Goal: Navigation & Orientation: Find specific page/section

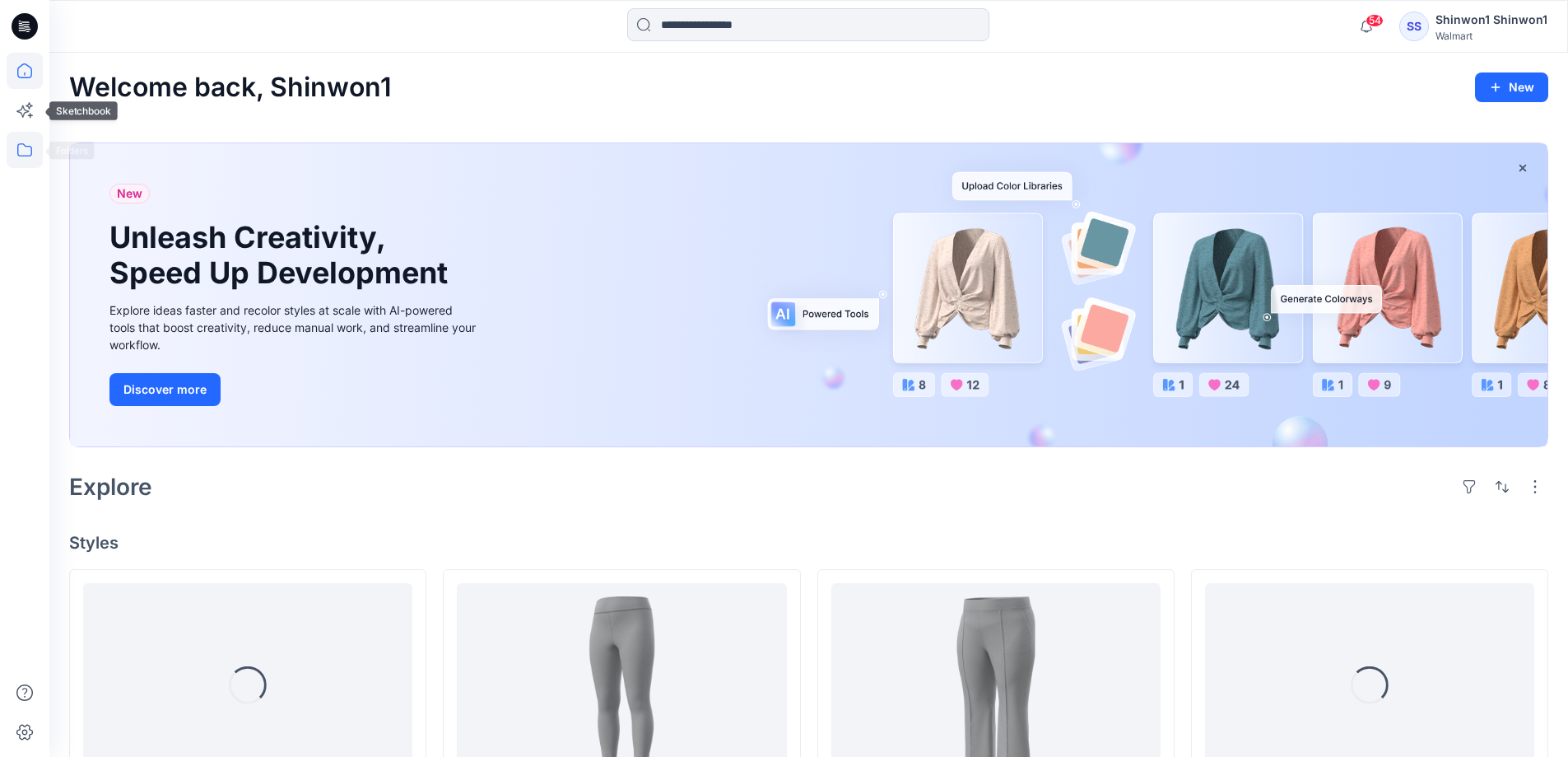
click at [27, 159] on icon at bounding box center [25, 150] width 37 height 37
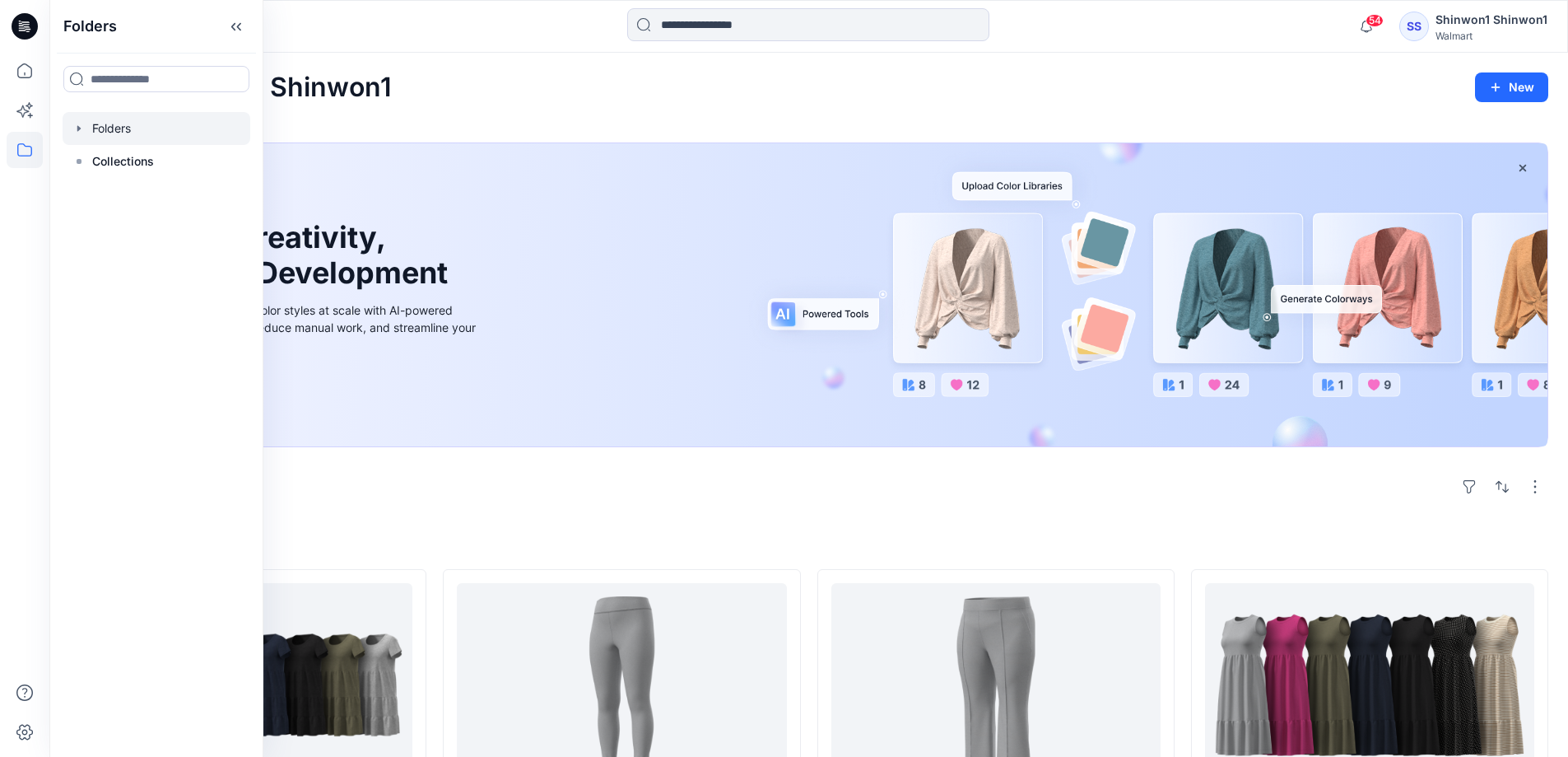
click at [93, 132] on div at bounding box center [156, 129] width 187 height 33
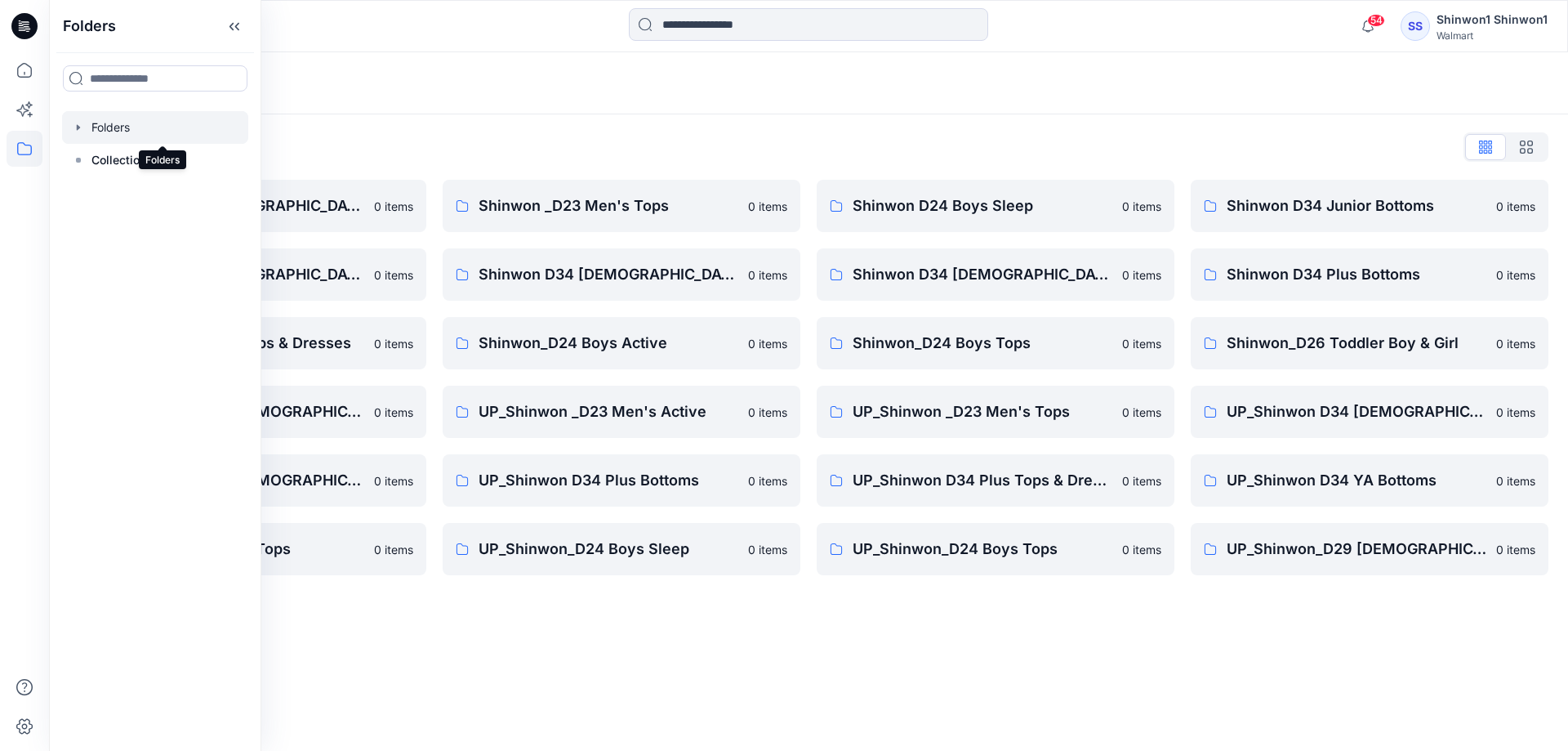
click at [71, 129] on div at bounding box center [155, 128] width 186 height 33
click at [248, 25] on icon at bounding box center [235, 26] width 26 height 27
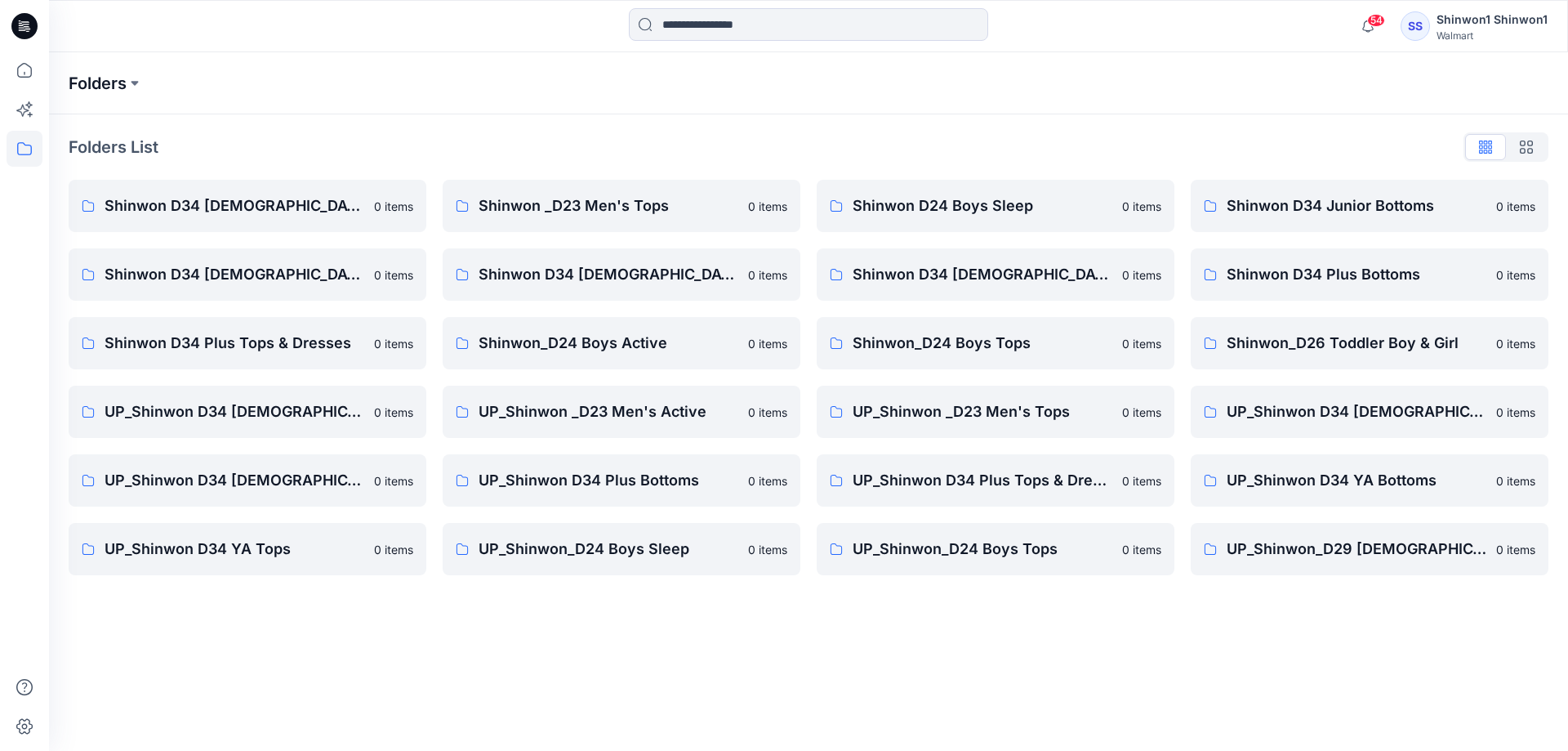
click at [112, 76] on p "Folders" at bounding box center [97, 83] width 58 height 23
click at [602, 490] on p "UP_Shinwon D34 Plus Bottoms" at bounding box center [608, 480] width 259 height 23
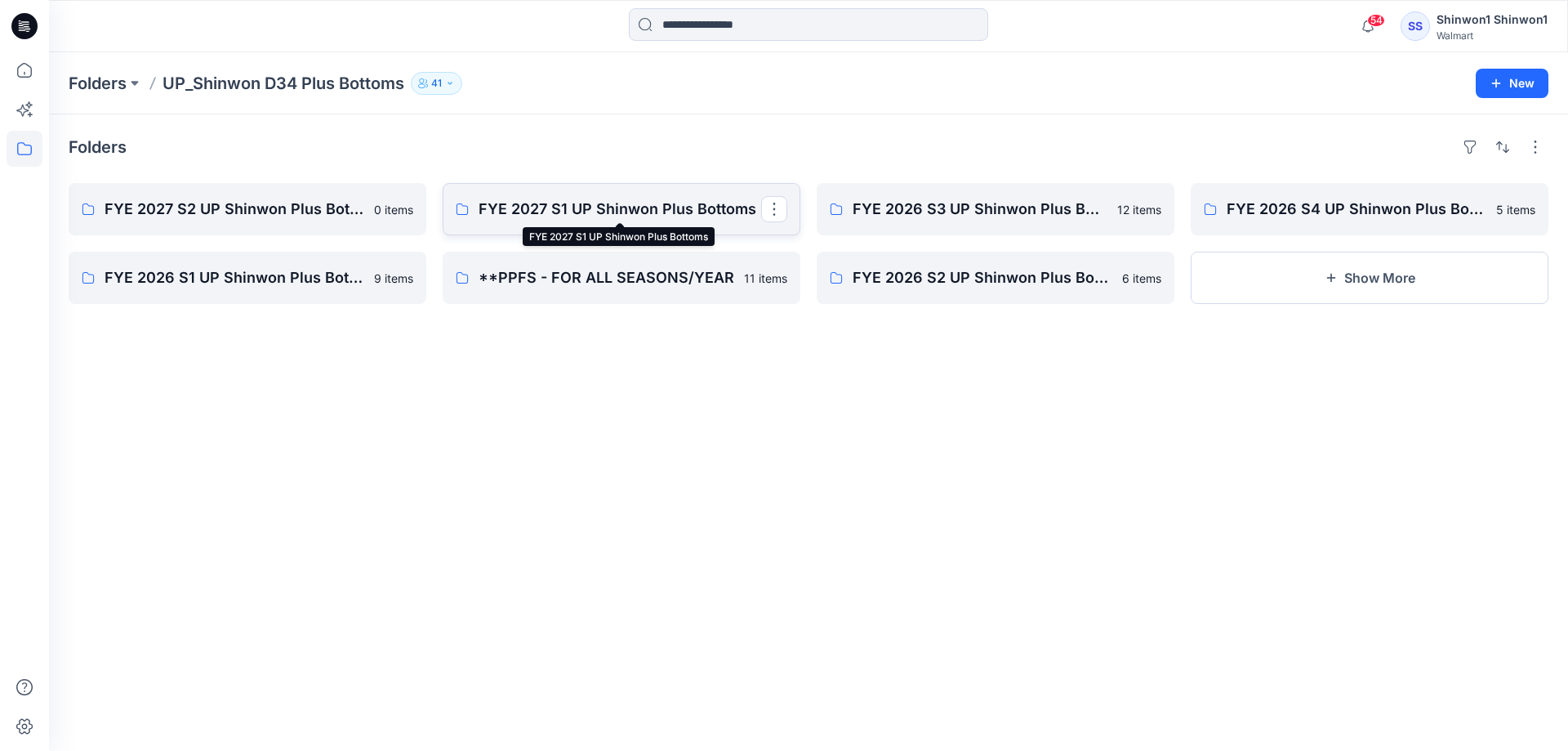
click at [620, 211] on p "FYE 2027 S1 UP Shinwon Plus Bottoms" at bounding box center [619, 209] width 282 height 23
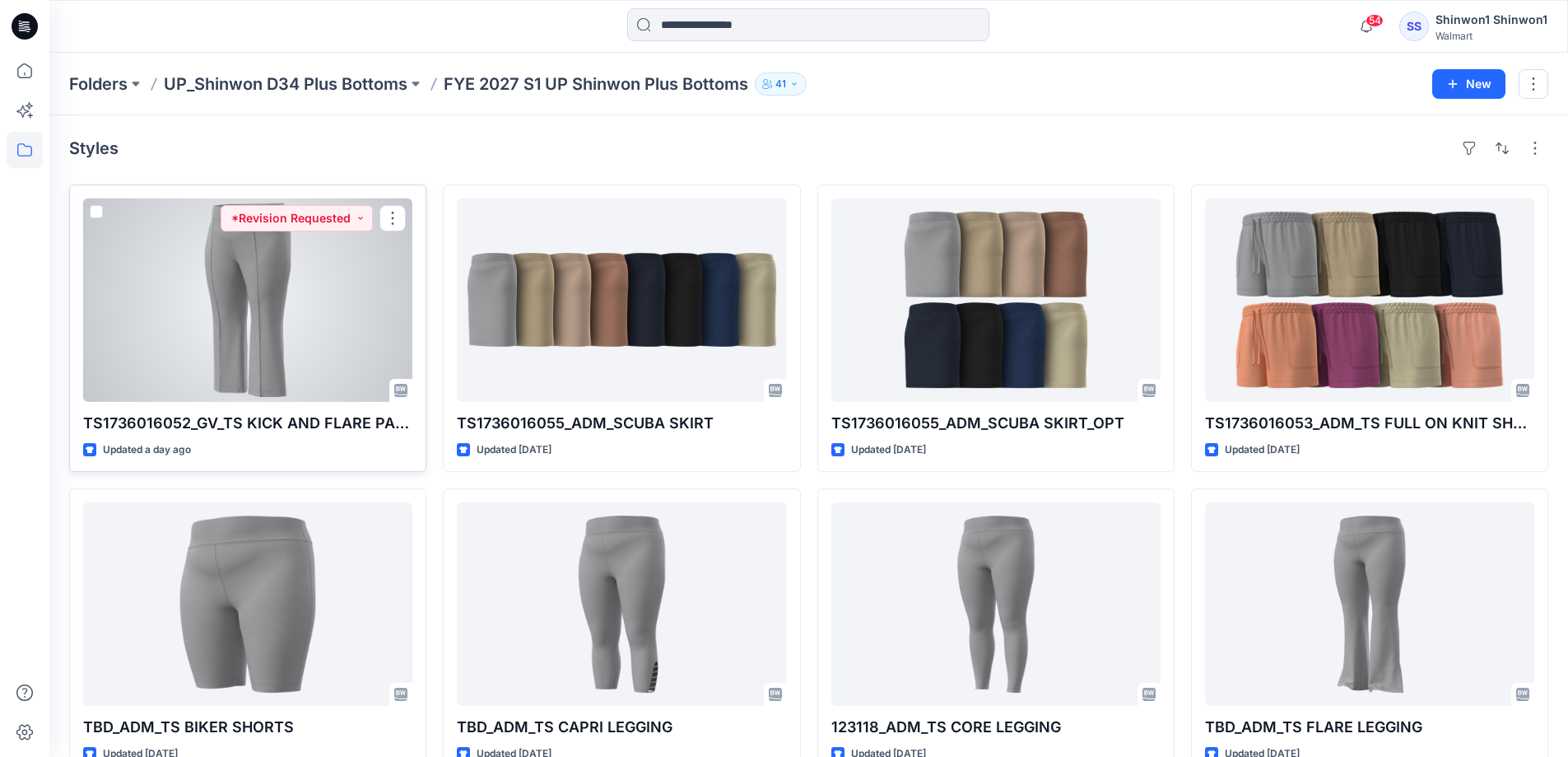
click at [261, 331] on div at bounding box center [247, 300] width 329 height 203
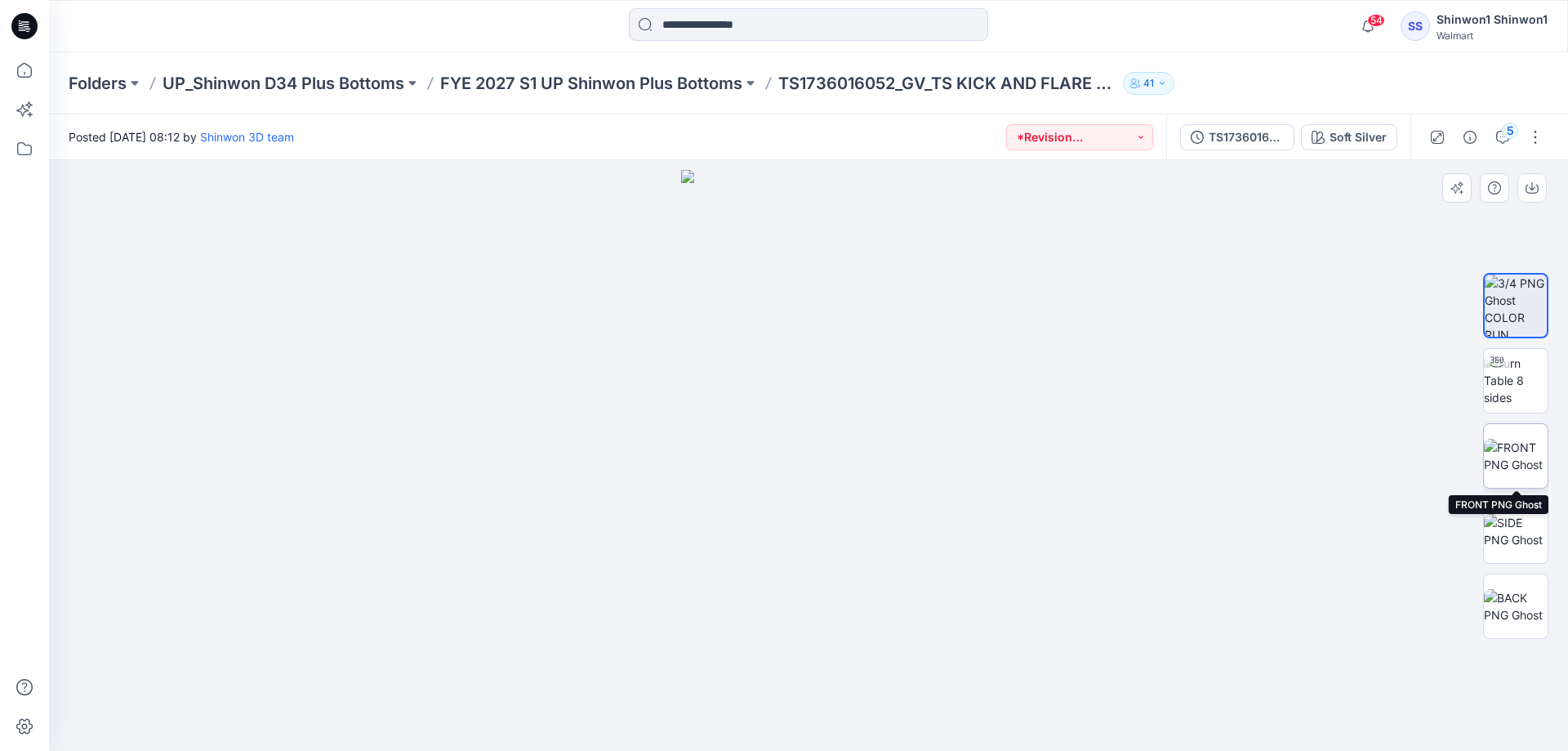
click at [1519, 453] on img at bounding box center [1515, 456] width 63 height 35
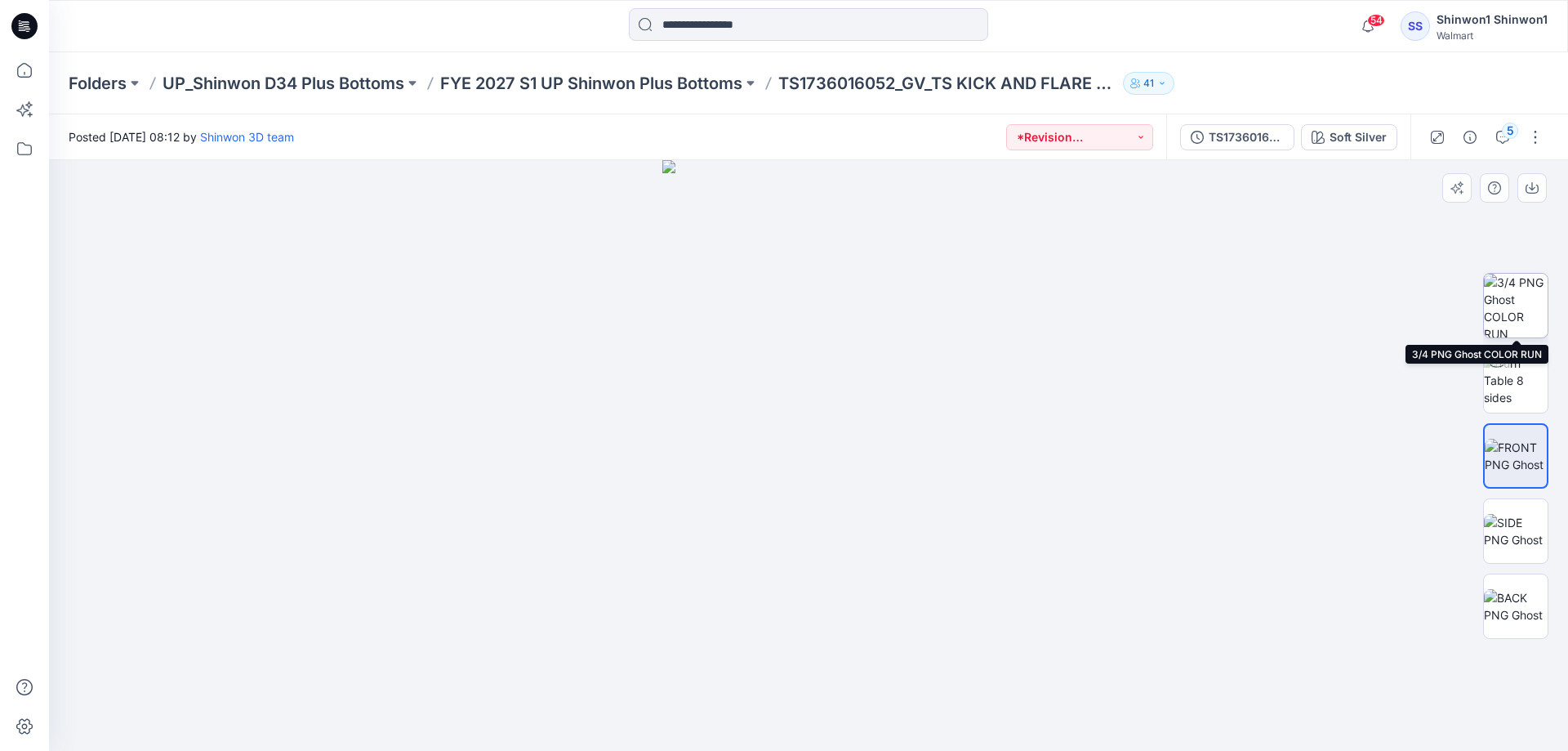
click at [1508, 300] on img at bounding box center [1515, 305] width 63 height 63
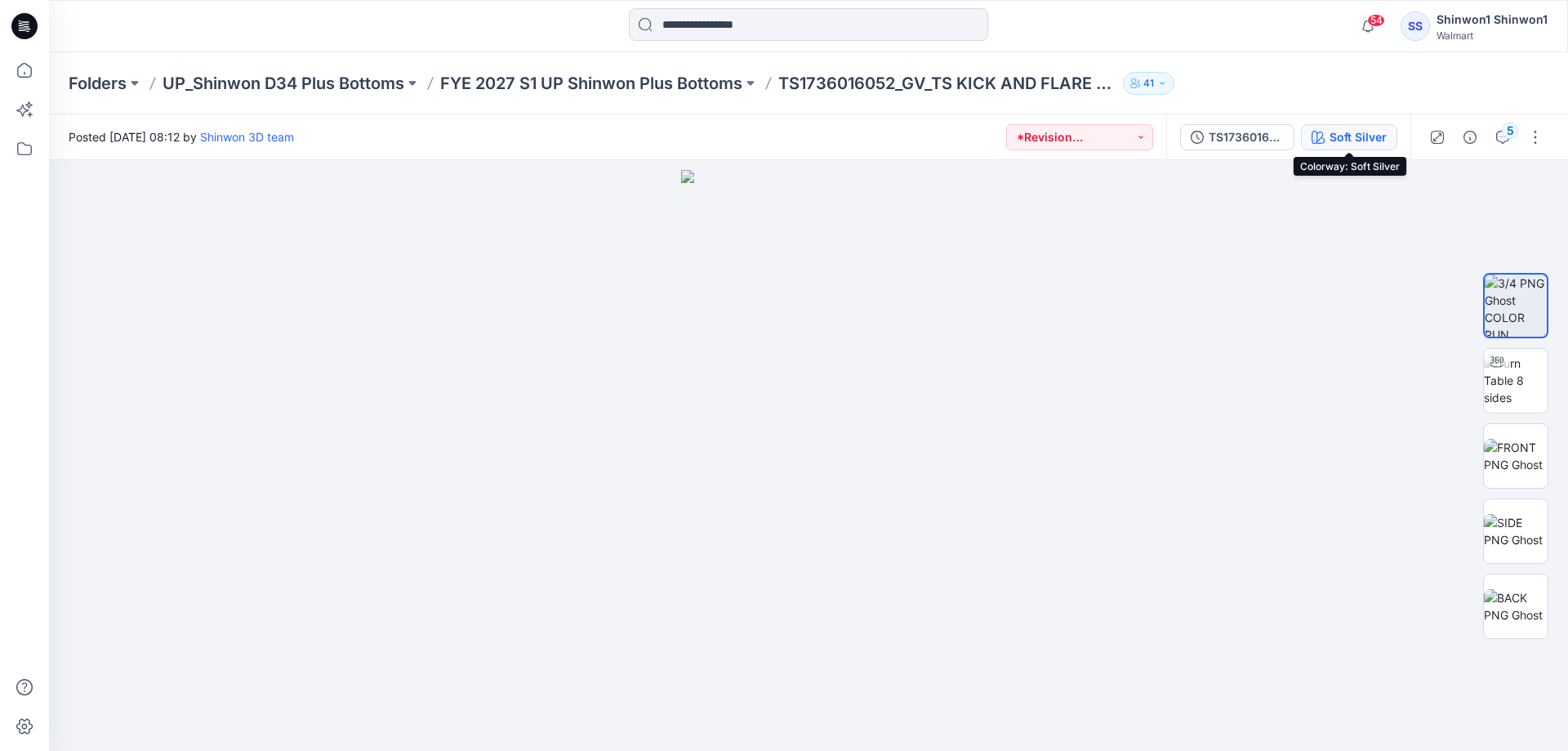
click at [1379, 130] on div "Soft Silver" at bounding box center [1358, 138] width 57 height 18
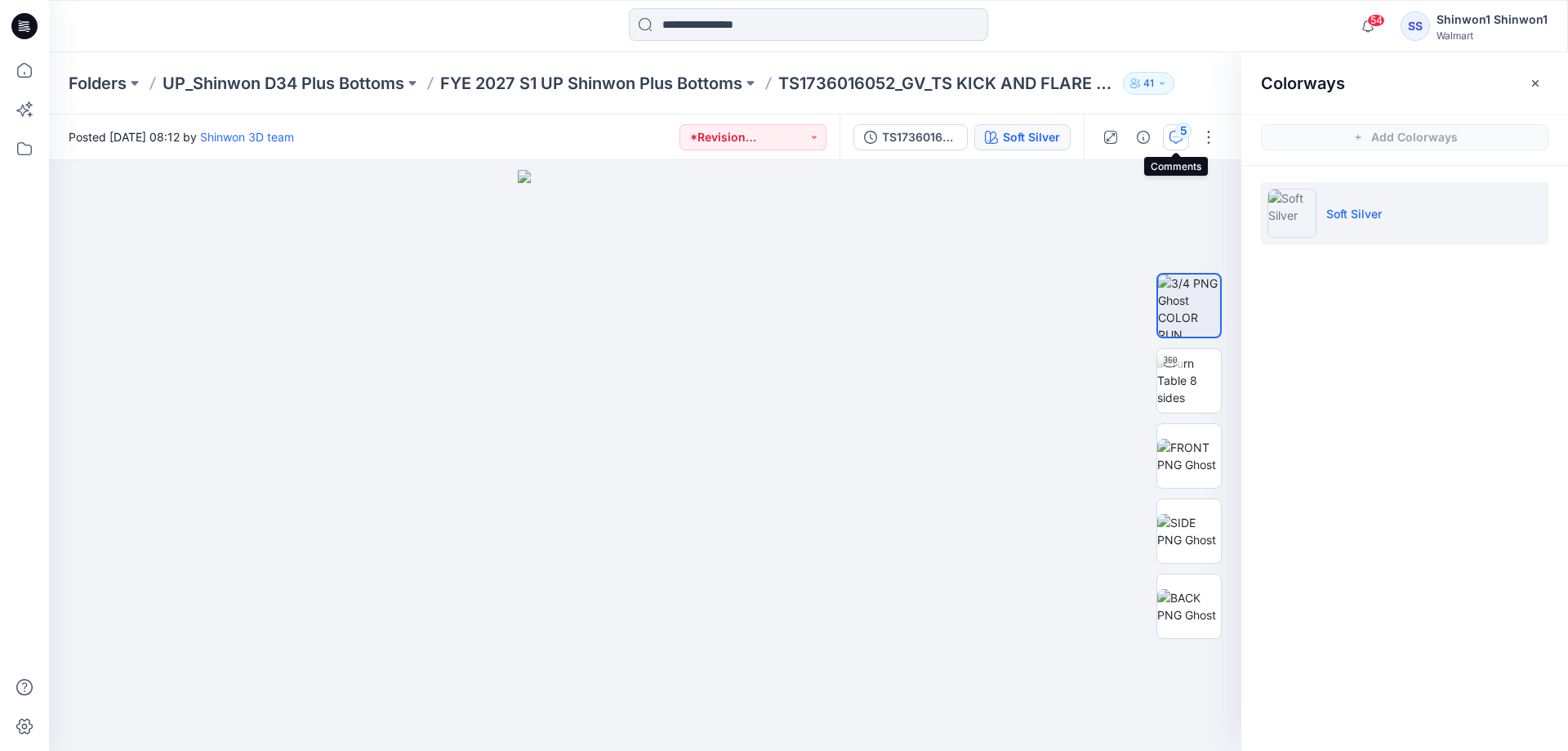
click at [1178, 133] on div "5" at bounding box center [1183, 131] width 16 height 16
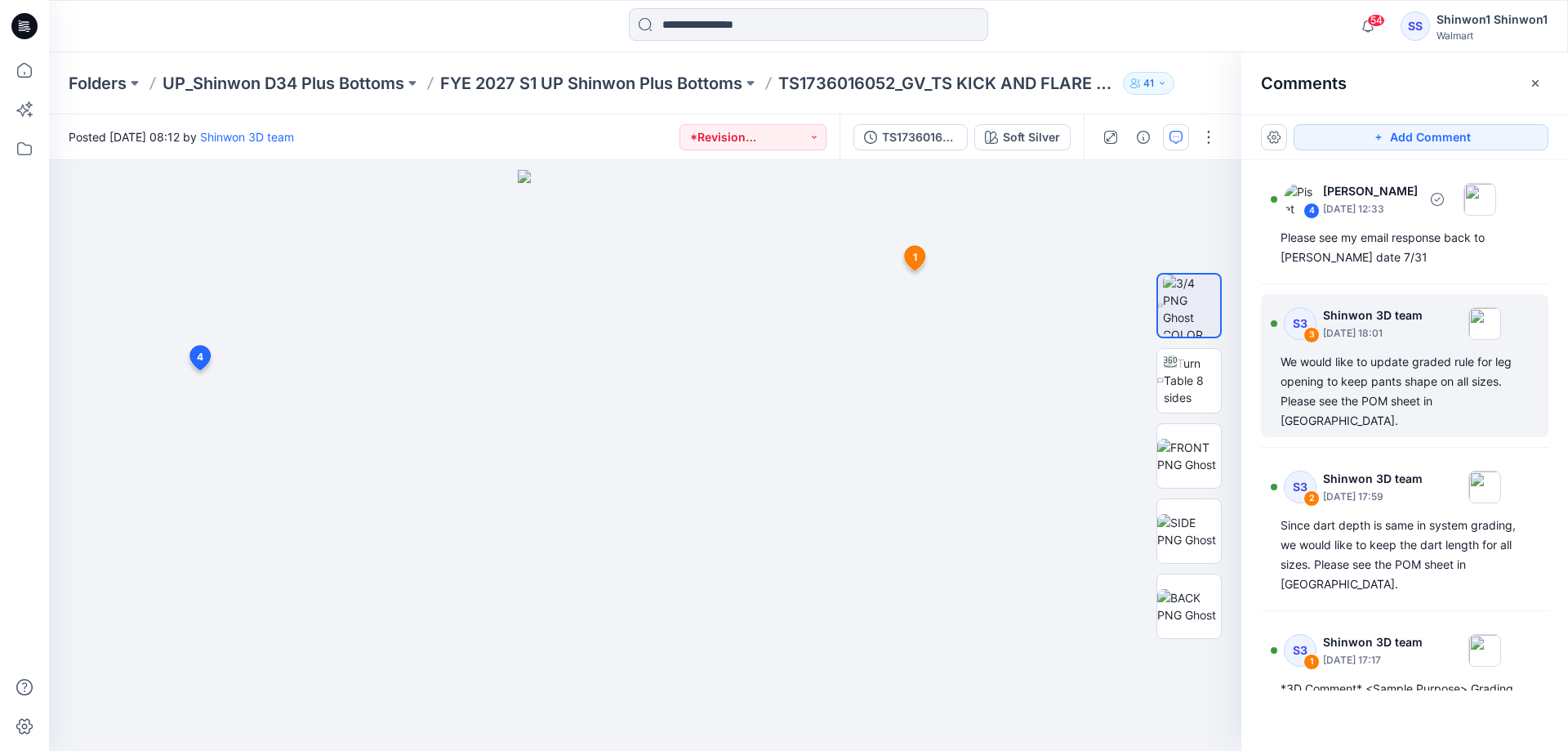
scroll to position [2, 0]
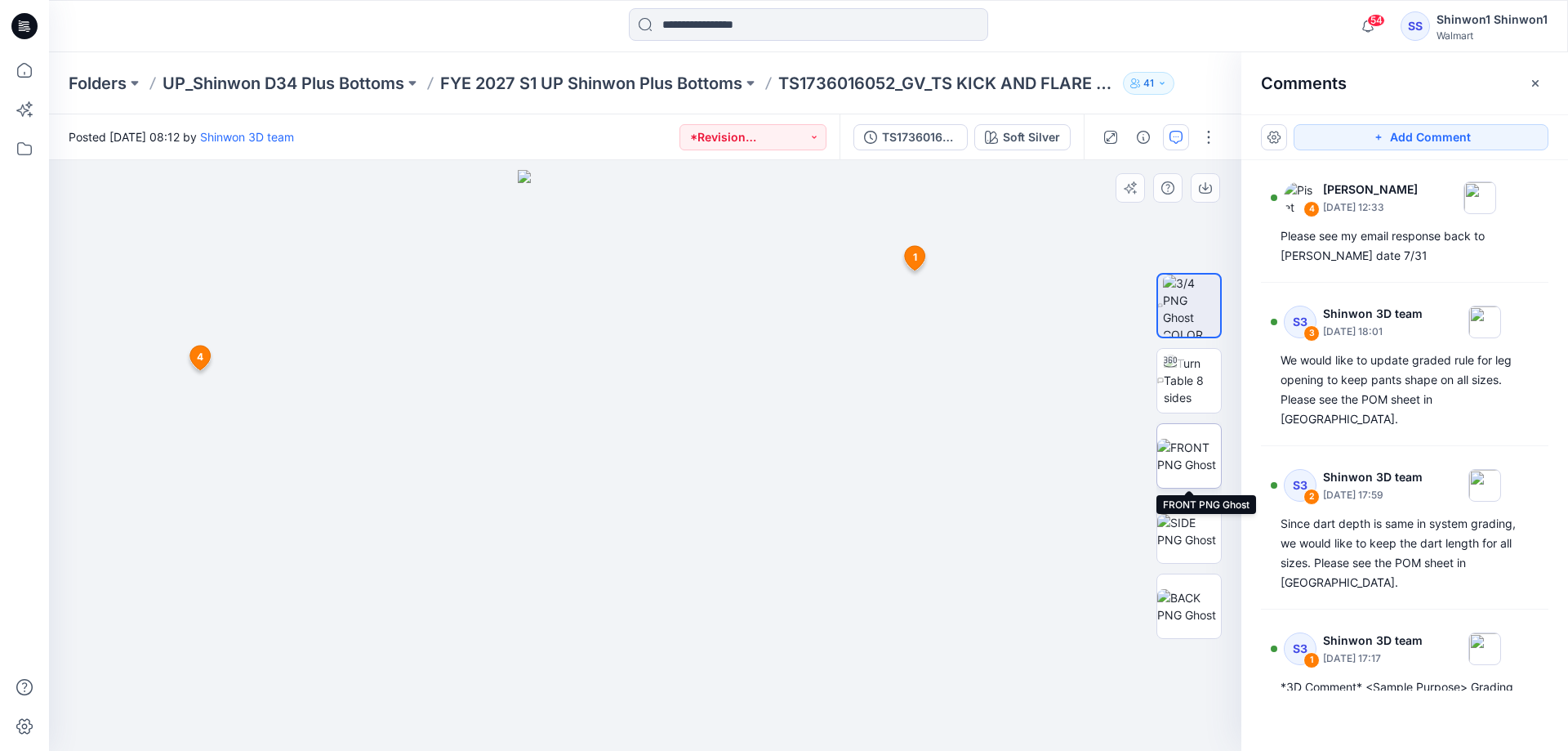
click at [1194, 439] on img at bounding box center [1188, 456] width 63 height 35
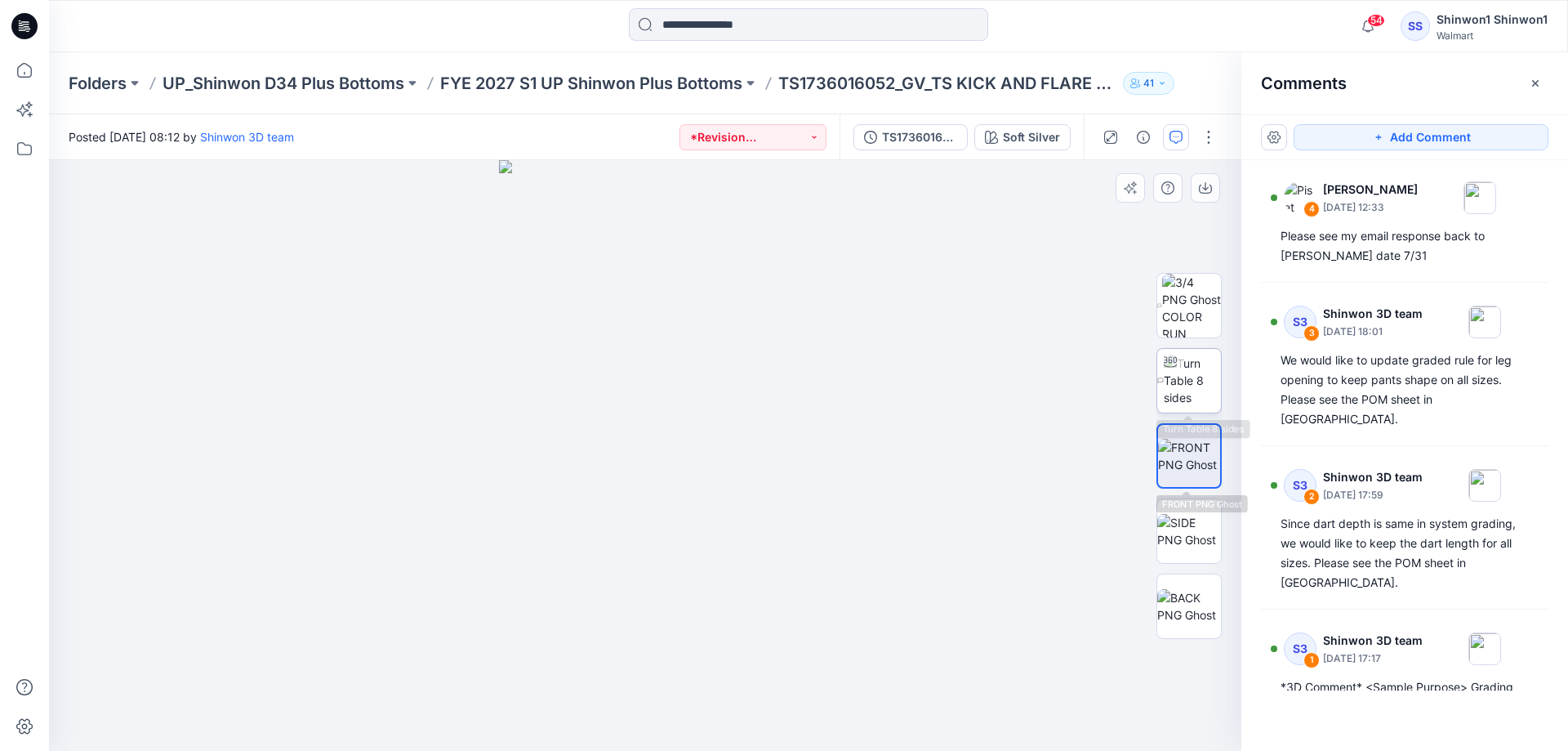
click at [1202, 375] on img at bounding box center [1192, 380] width 57 height 51
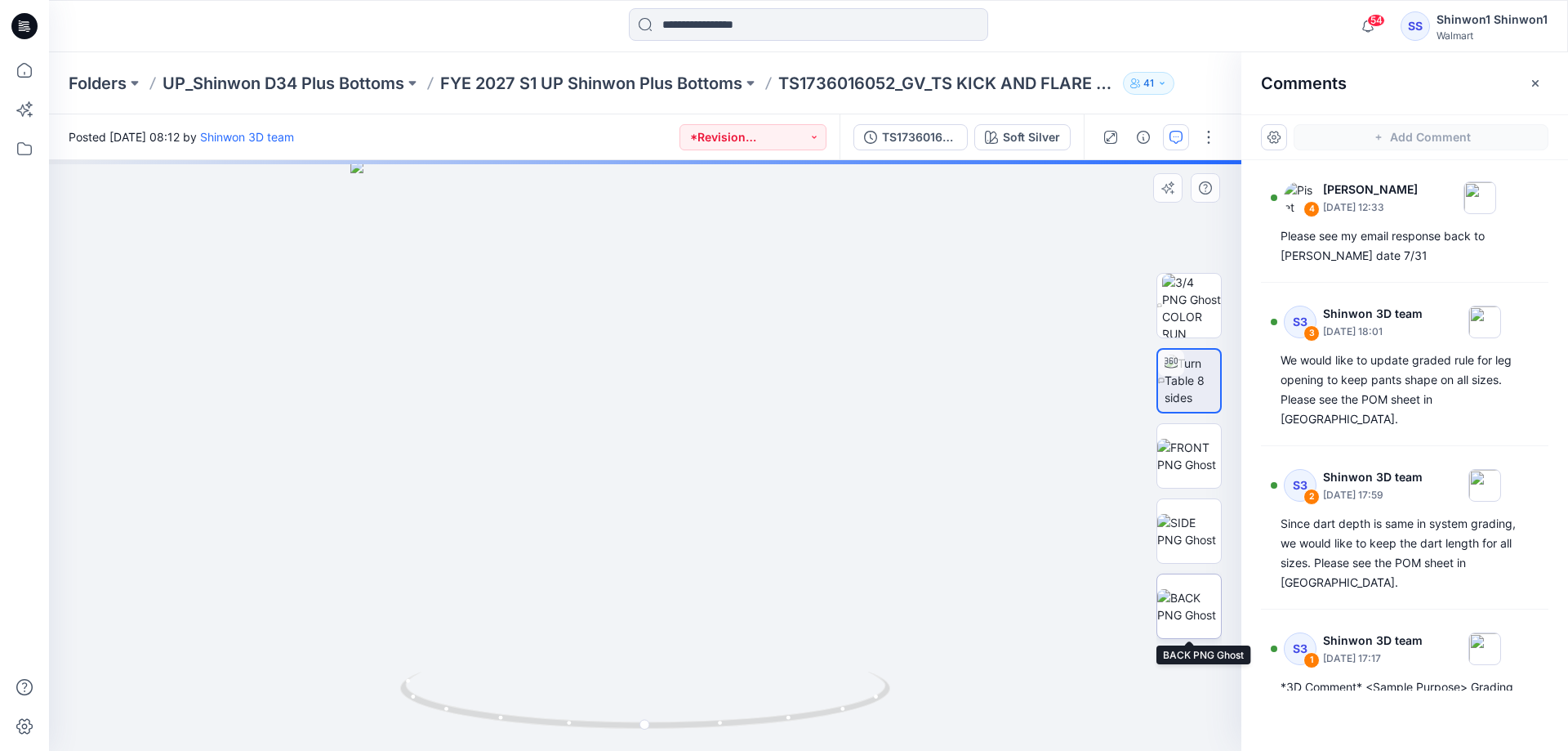
click at [1196, 601] on img at bounding box center [1188, 606] width 63 height 35
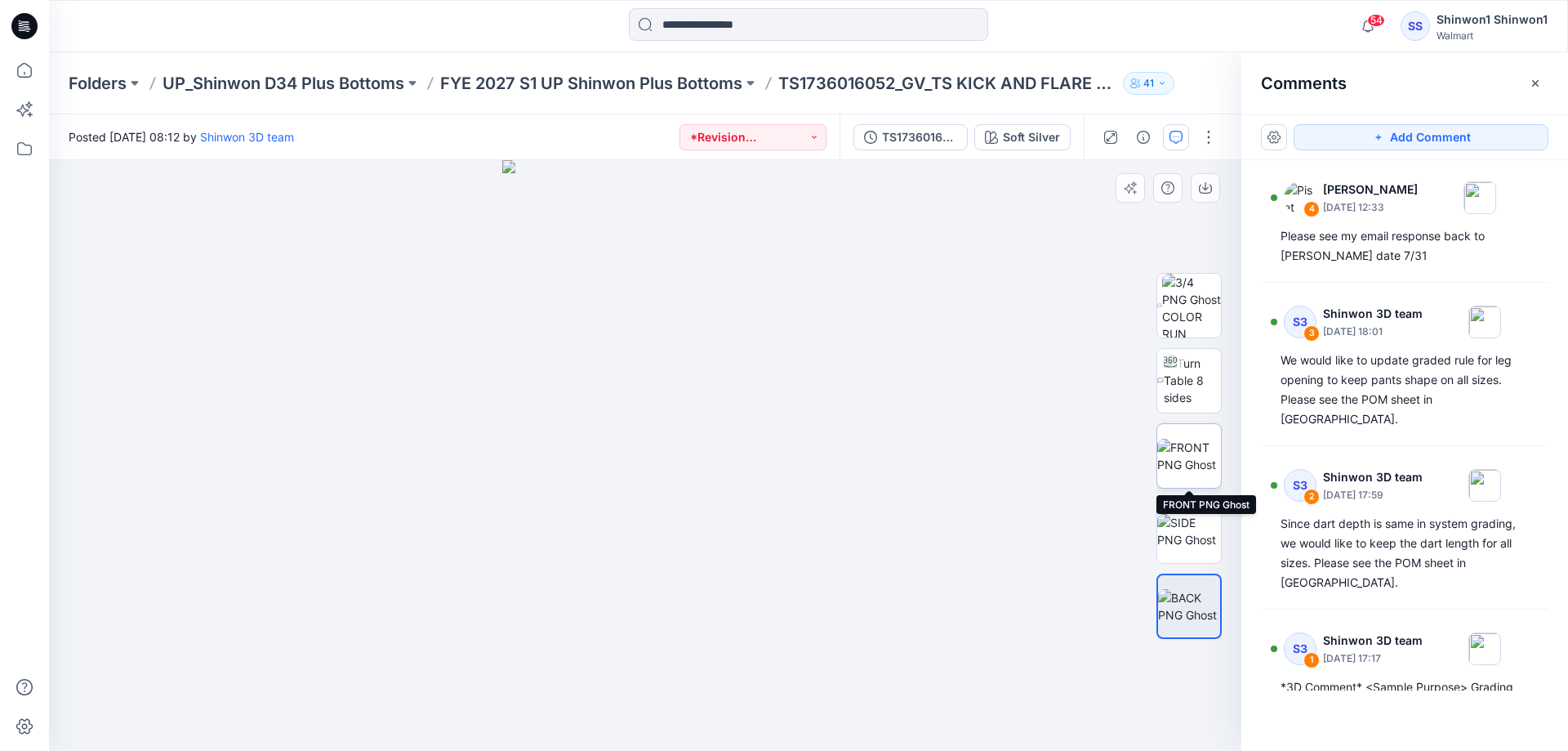
click at [1200, 440] on img at bounding box center [1188, 456] width 63 height 35
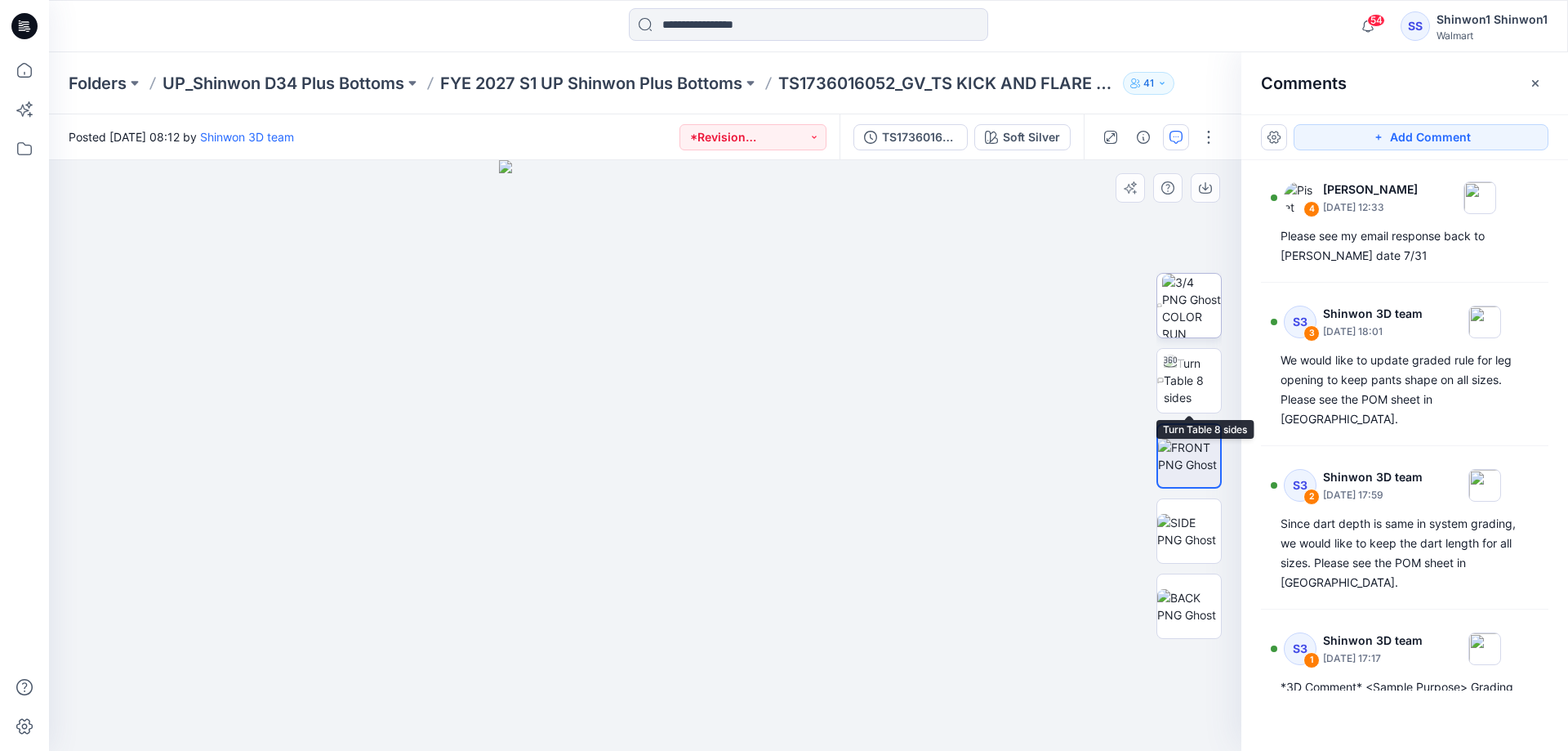
click at [1188, 324] on img at bounding box center [1191, 305] width 58 height 63
